Goal: Contribute content

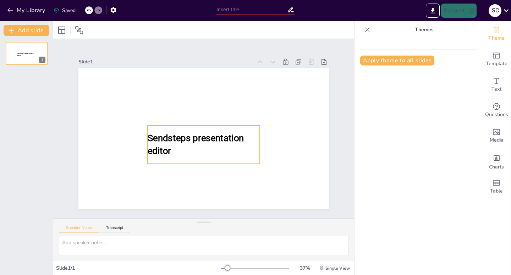
type input "Differentiating Eye Removal Techniques: [MEDICAL_DATA], [MEDICAL_DATA], and Exe…"
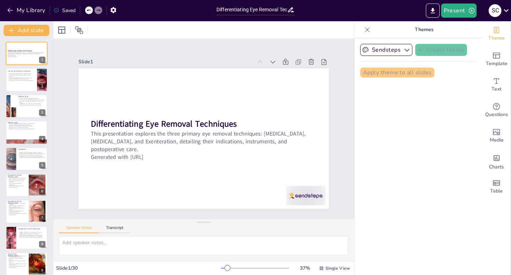
checkbox input "true"
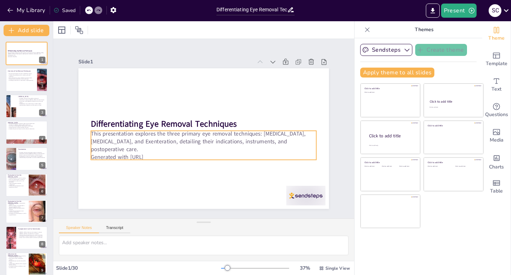
checkbox input "true"
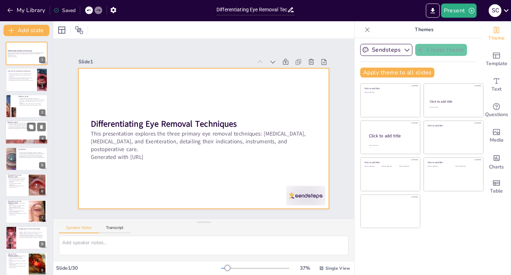
checkbox input "true"
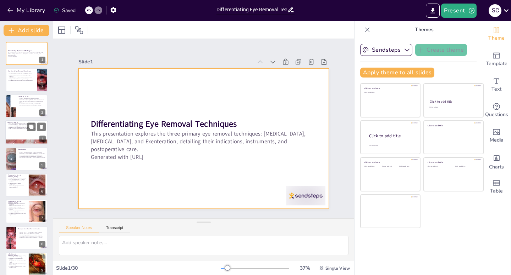
checkbox input "true"
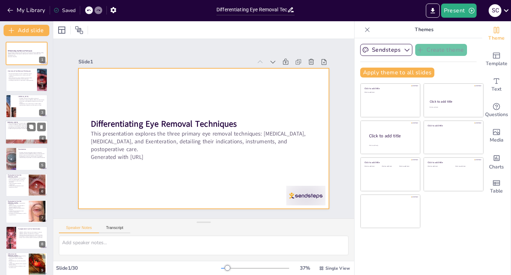
checkbox input "true"
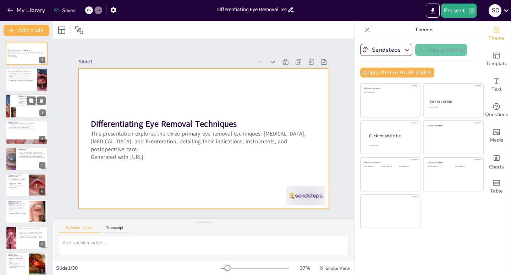
checkbox input "true"
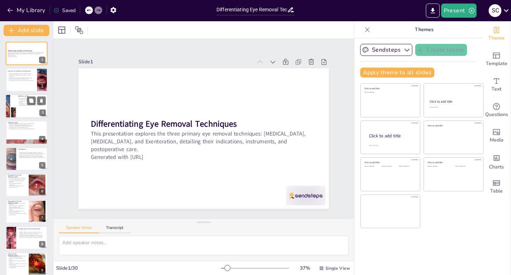
click at [31, 111] on div at bounding box center [26, 106] width 43 height 24
checkbox input "true"
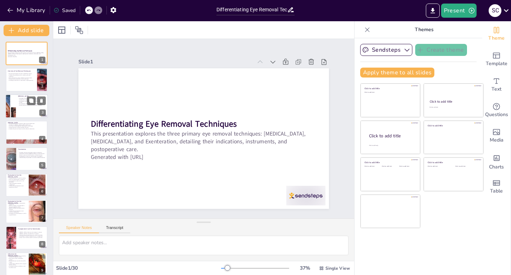
checkbox input "true"
type textarea "The primary goal of [MEDICAL_DATA] is to remove the eyeball completely, which i…"
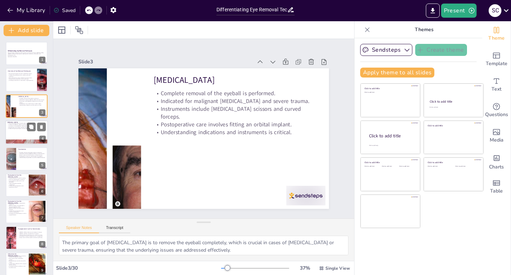
checkbox input "true"
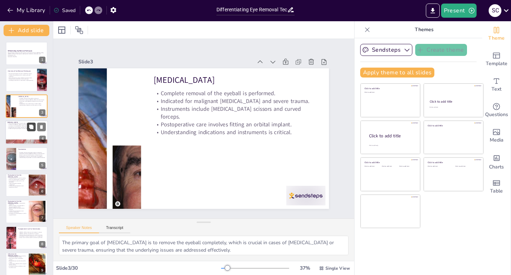
checkbox input "true"
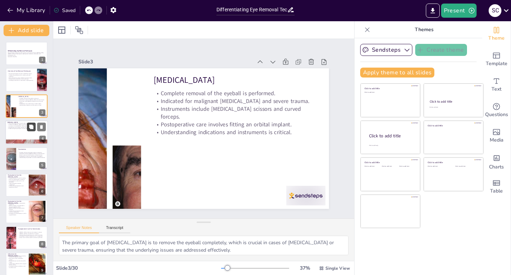
checkbox input "true"
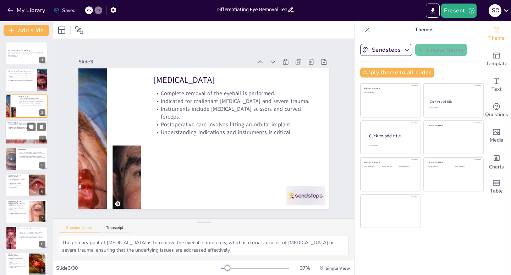
checkbox input "true"
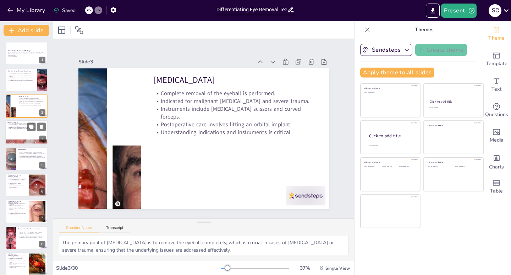
checkbox input "true"
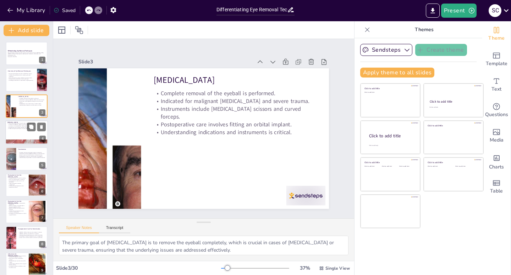
checkbox input "true"
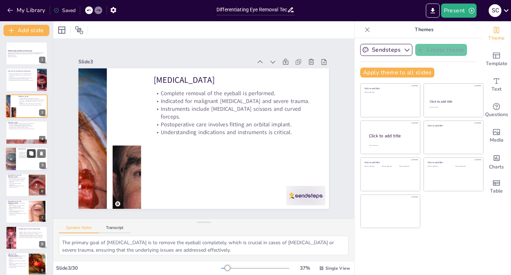
checkbox input "true"
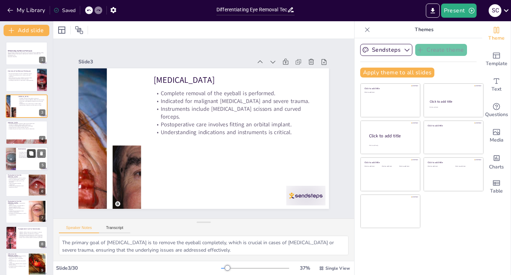
checkbox input "true"
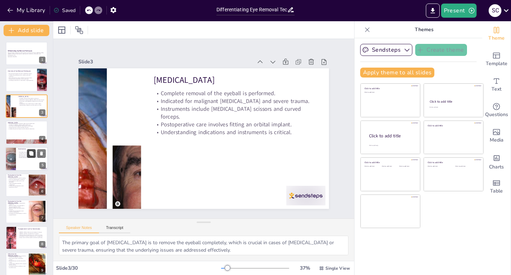
click at [32, 152] on icon at bounding box center [31, 153] width 4 height 4
type textarea "The primary goal of exenteration is to completely remove all orbital contents, …"
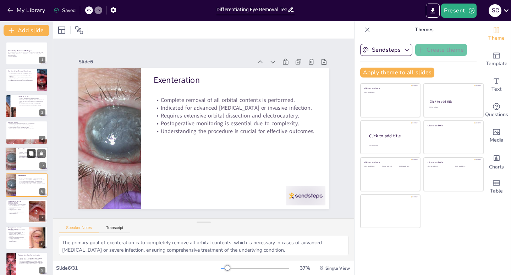
scroll to position [29, 0]
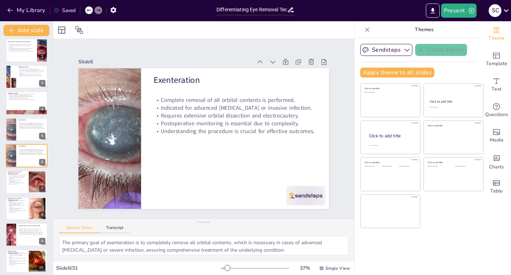
checkbox input "true"
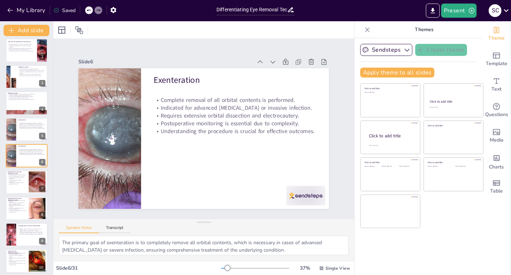
checkbox input "true"
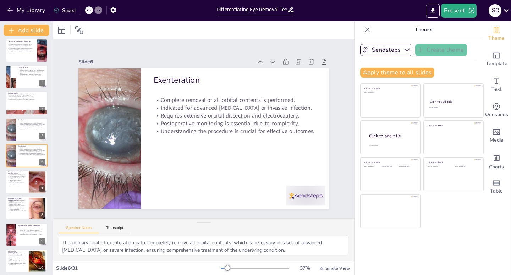
checkbox input "true"
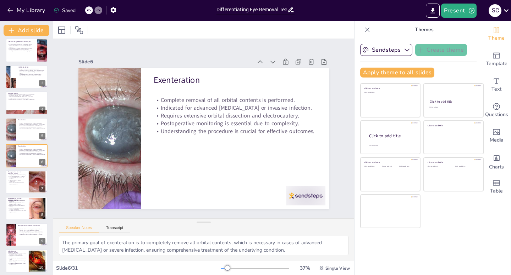
checkbox input "true"
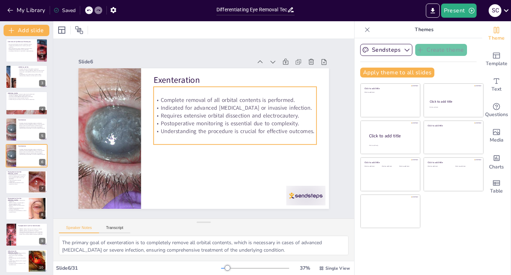
checkbox input "true"
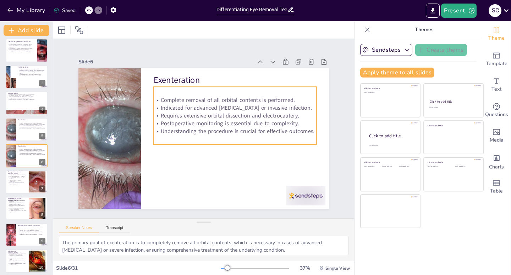
checkbox input "true"
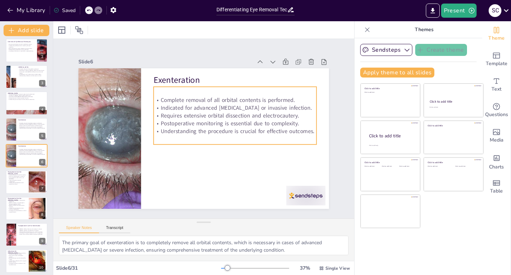
checkbox input "true"
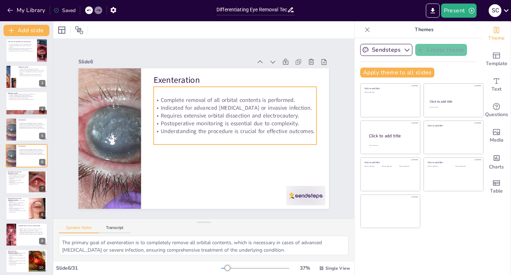
checkbox input "true"
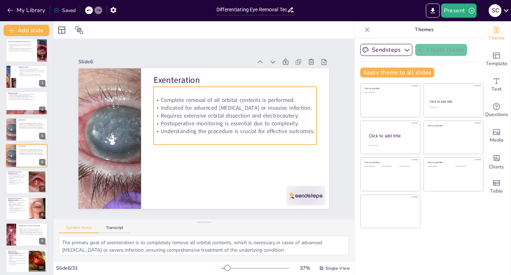
checkbox input "true"
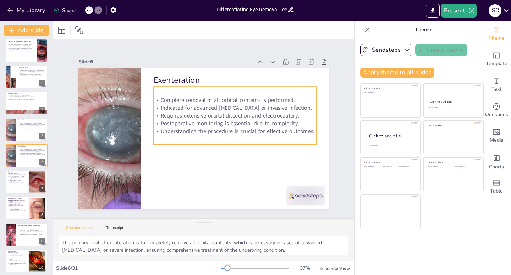
checkbox input "true"
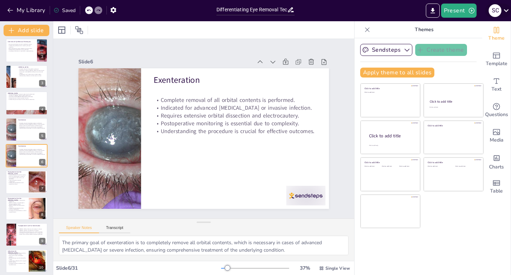
click at [503, 13] on icon at bounding box center [506, 11] width 10 height 10
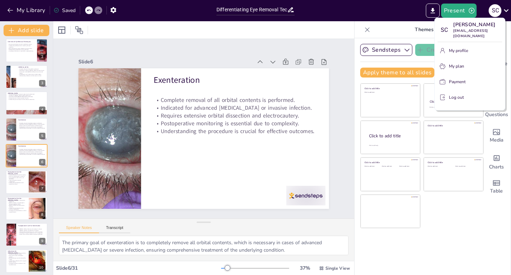
click at [401, 11] on div at bounding box center [255, 137] width 511 height 275
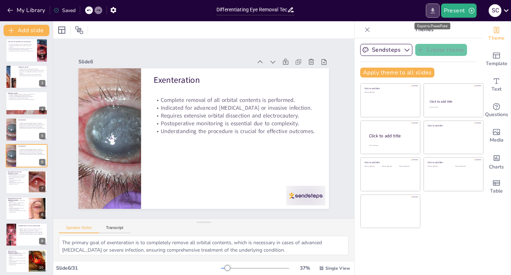
click at [435, 11] on icon "Export to PowerPoint" at bounding box center [432, 10] width 7 height 7
checkbox input "true"
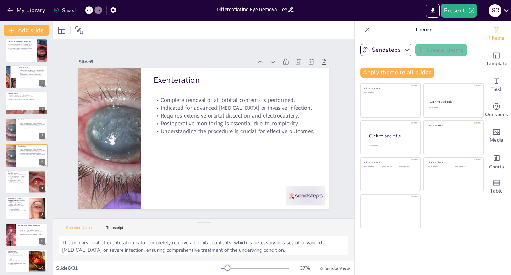
checkbox input "true"
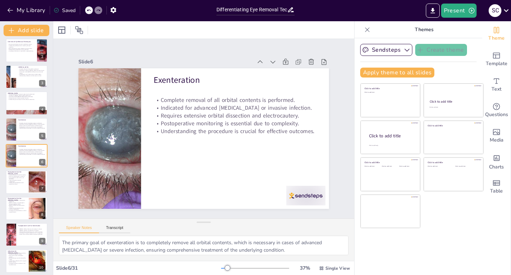
checkbox input "true"
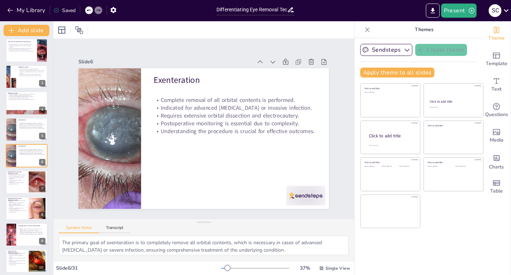
checkbox input "true"
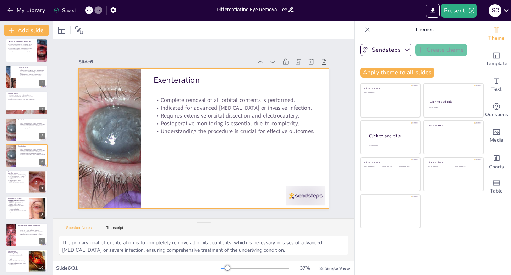
checkbox input "true"
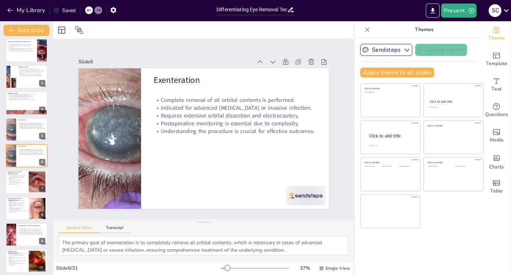
checkbox input "true"
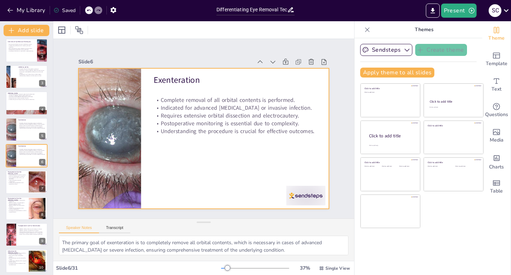
checkbox input "true"
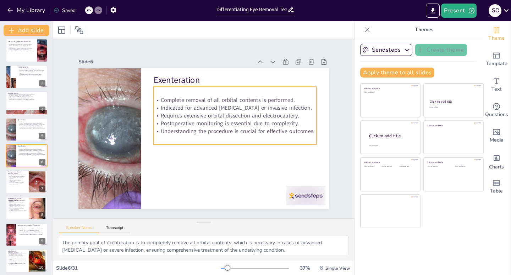
checkbox input "true"
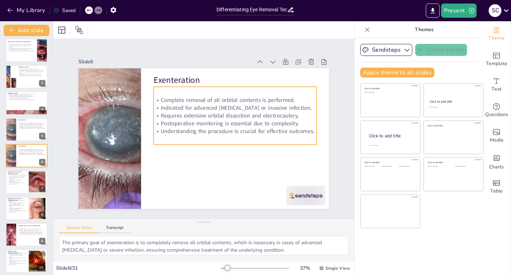
checkbox input "true"
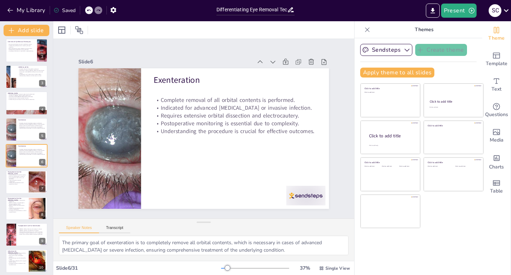
checkbox input "true"
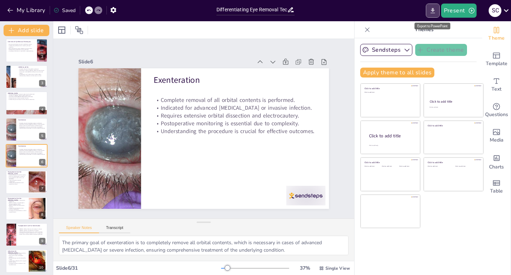
click at [437, 10] on button "Export to PowerPoint" at bounding box center [432, 11] width 14 height 14
checkbox input "true"
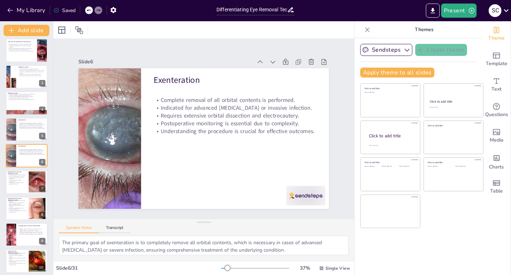
checkbox input "true"
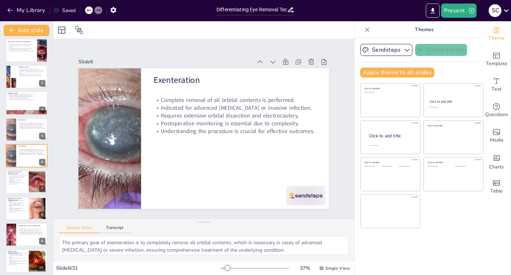
checkbox input "true"
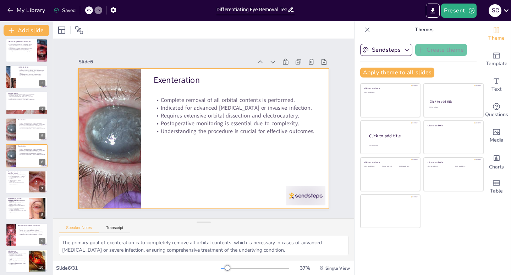
checkbox input "true"
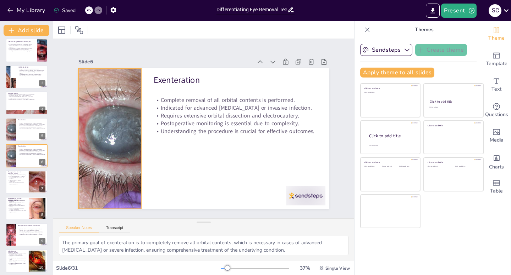
checkbox input "true"
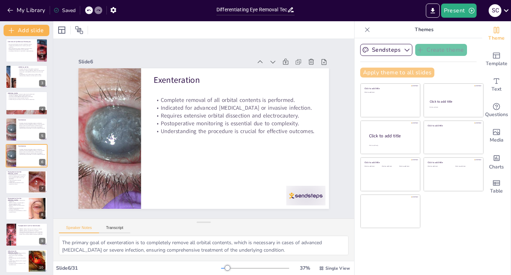
checkbox input "true"
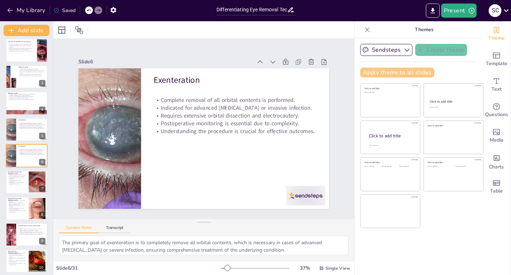
checkbox input "true"
click at [458, 14] on button "Present" at bounding box center [458, 11] width 35 height 14
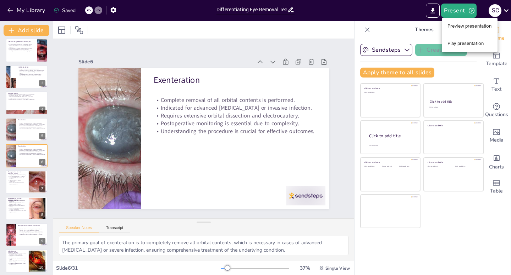
click at [460, 26] on li "Preview presentation" at bounding box center [469, 26] width 56 height 11
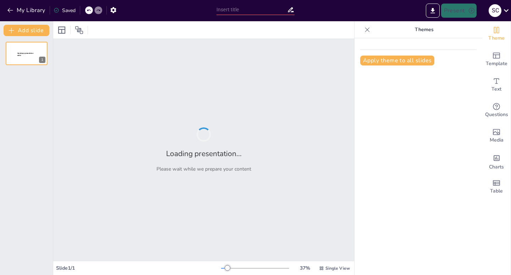
type input "Differentiating Eye Removal Techniques: [MEDICAL_DATA], [MEDICAL_DATA], and Exe…"
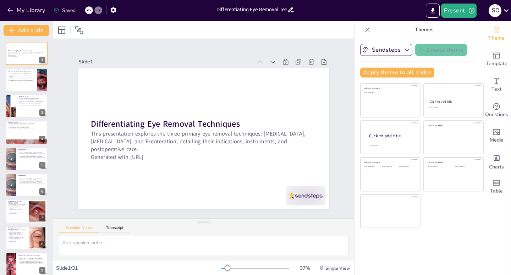
checkbox input "true"
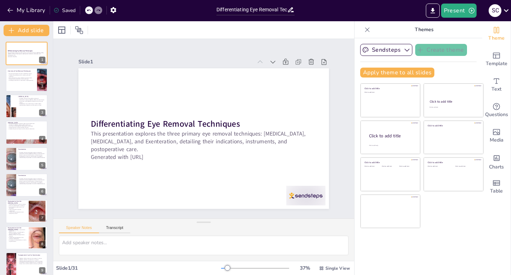
checkbox input "true"
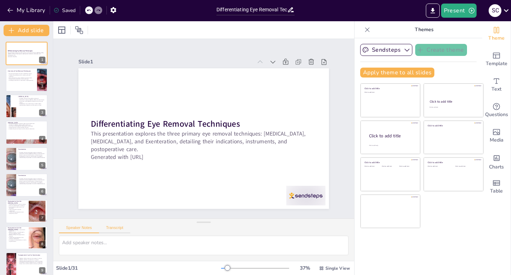
click at [118, 230] on button "Transcript" at bounding box center [115, 230] width 32 height 8
click at [77, 228] on button "Speaker Notes" at bounding box center [79, 230] width 40 height 8
checkbox input "true"
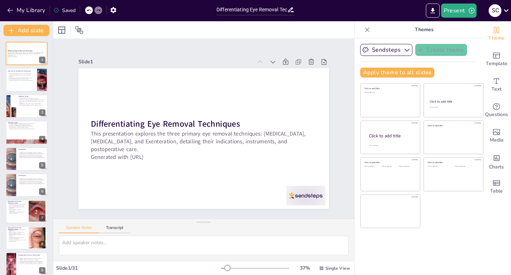
checkbox input "true"
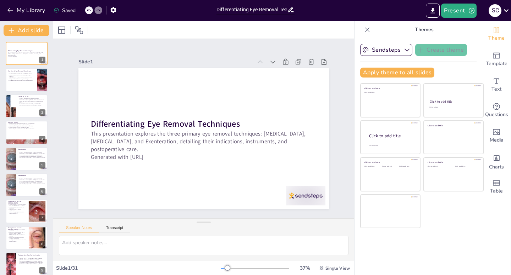
checkbox input "true"
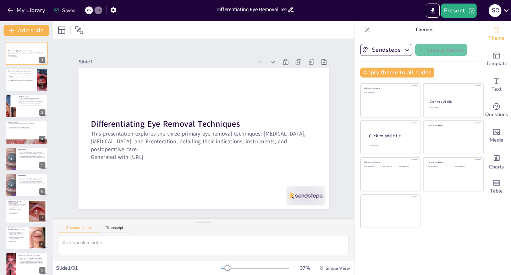
checkbox input "true"
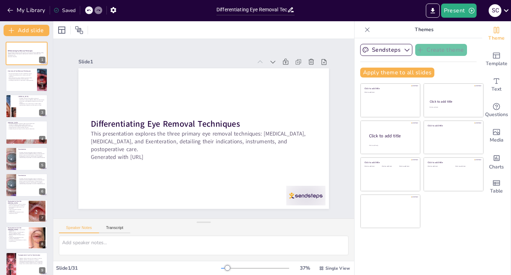
checkbox input "true"
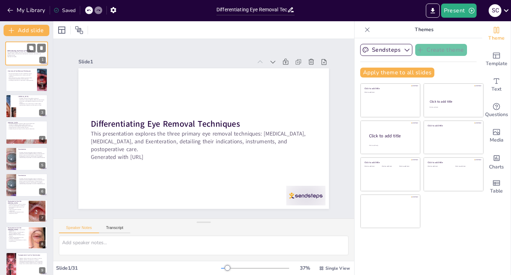
checkbox input "true"
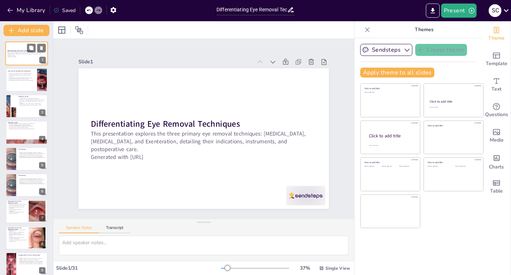
checkbox input "true"
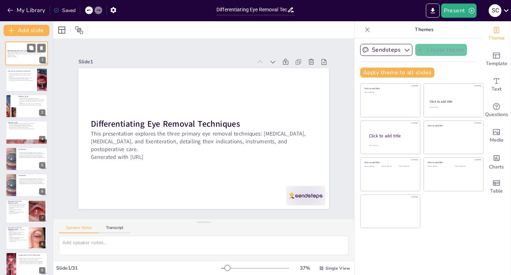
checkbox input "true"
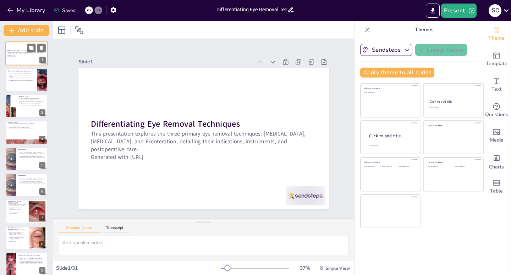
checkbox input "true"
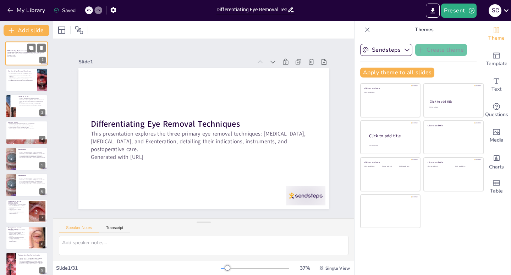
checkbox input "true"
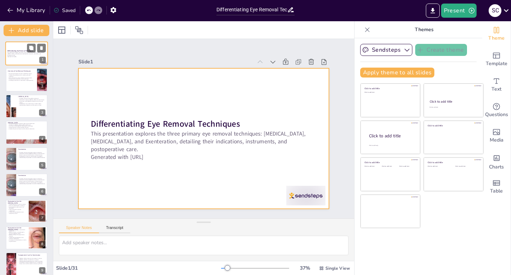
click at [23, 60] on div at bounding box center [26, 53] width 43 height 24
checkbox input "true"
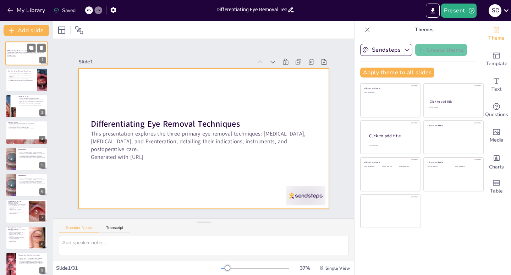
checkbox input "true"
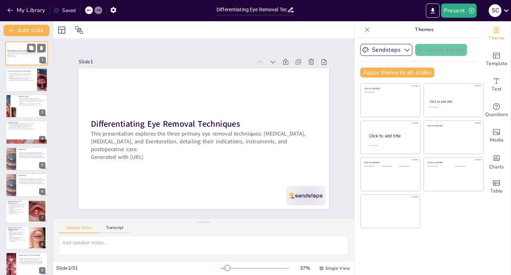
click at [23, 60] on div at bounding box center [26, 53] width 43 height 24
checkbox input "true"
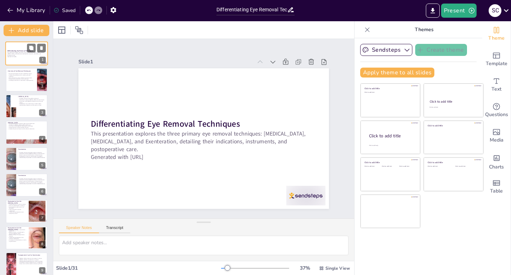
checkbox input "true"
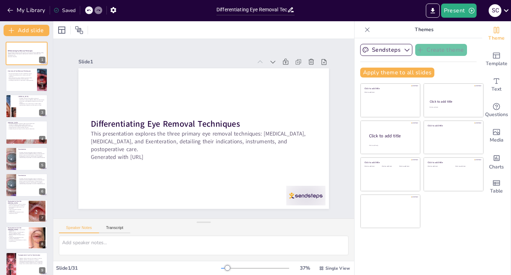
checkbox input "true"
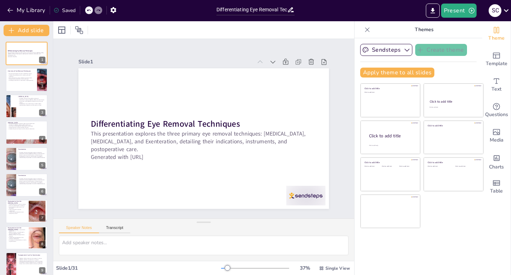
checkbox input "true"
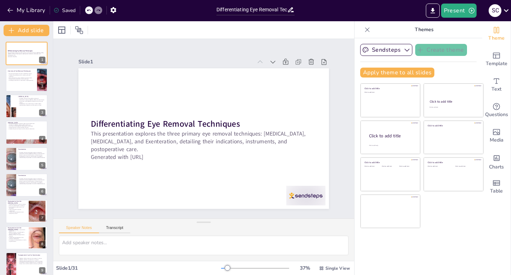
checkbox input "true"
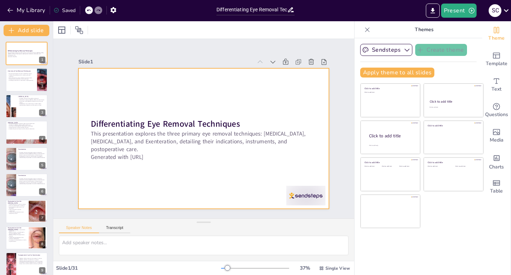
checkbox input "true"
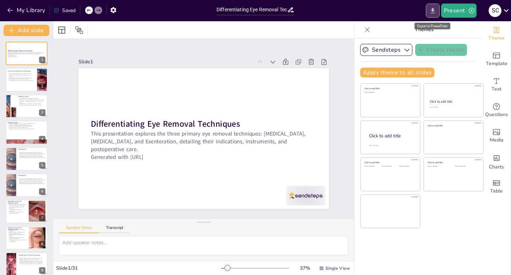
click at [434, 12] on icon "Export to PowerPoint" at bounding box center [432, 10] width 7 height 7
checkbox input "true"
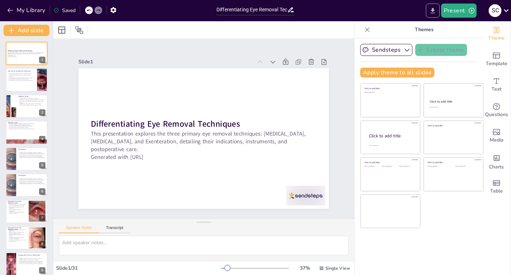
checkbox input "true"
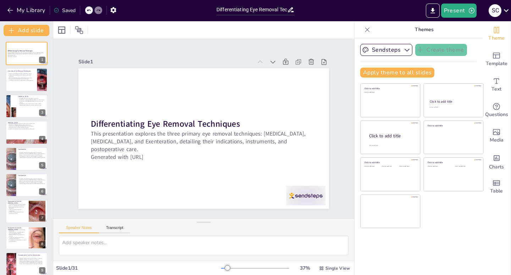
checkbox input "true"
